Goal: Navigation & Orientation: Find specific page/section

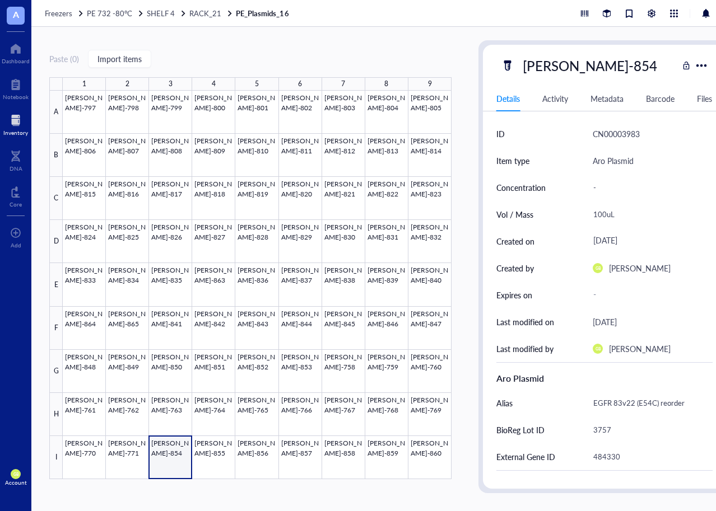
click at [22, 125] on div at bounding box center [15, 120] width 25 height 18
